Goal: Find contact information: Find contact information

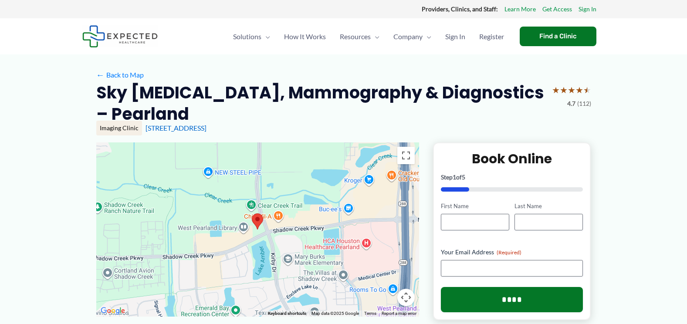
drag, startPoint x: 15, startPoint y: 192, endPoint x: 31, endPoint y: 187, distance: 17.2
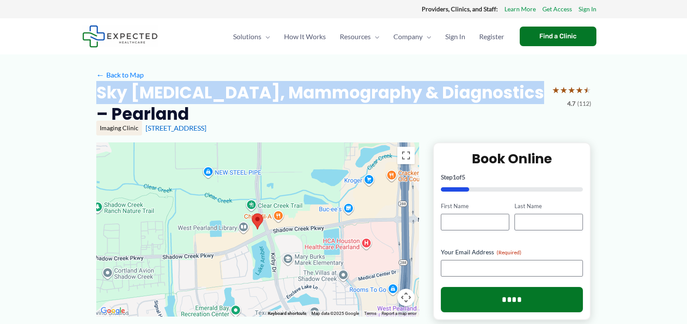
drag, startPoint x: 533, startPoint y: 93, endPoint x: 91, endPoint y: 91, distance: 441.7
copy h2 "Sky [MEDICAL_DATA], Mammography & Diagnostics – Pearland"
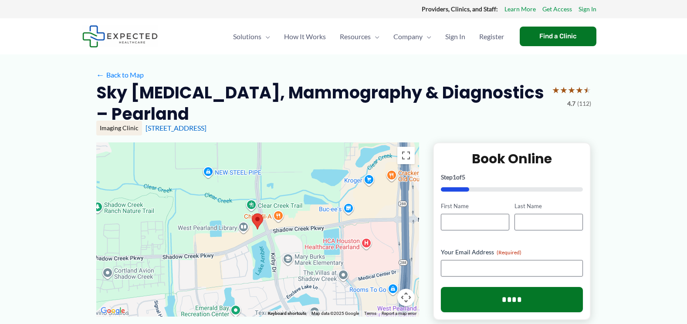
drag, startPoint x: 11, startPoint y: 203, endPoint x: 19, endPoint y: 203, distance: 7.4
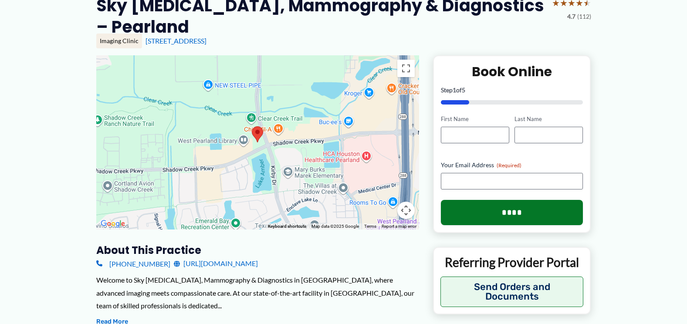
scroll to position [131, 0]
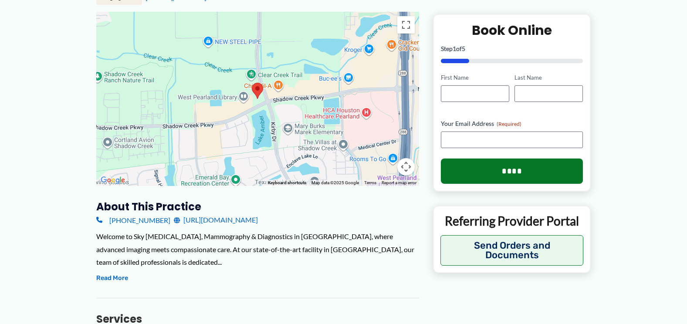
click at [195, 213] on link "[URL][DOMAIN_NAME]" at bounding box center [216, 219] width 84 height 13
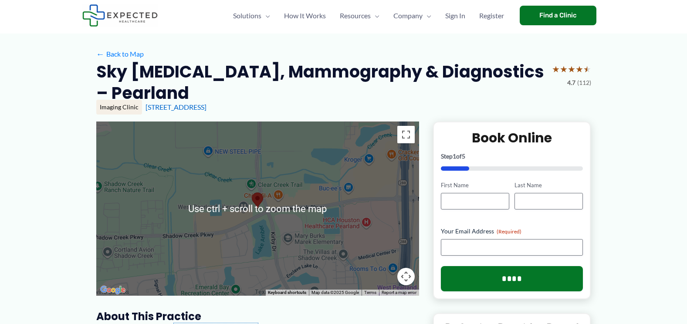
scroll to position [0, 0]
